Goal: Register for event/course

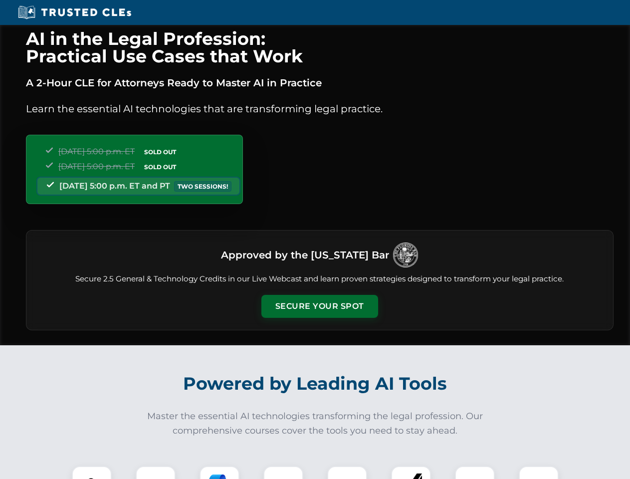
click at [319, 306] on button "Secure Your Spot" at bounding box center [319, 306] width 117 height 23
click at [92, 472] on img at bounding box center [91, 485] width 29 height 29
